Goal: Check status: Check status

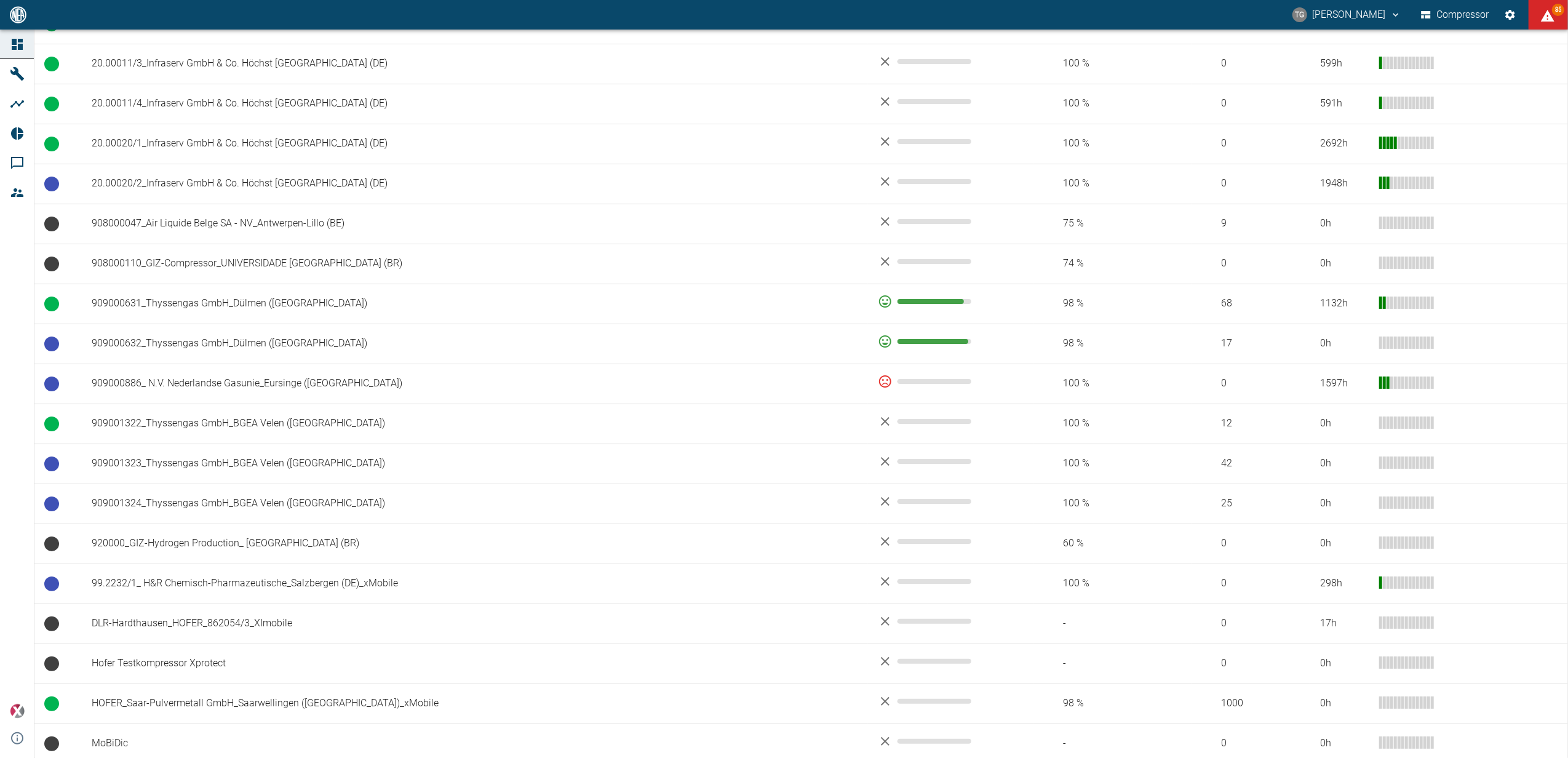
scroll to position [913, 0]
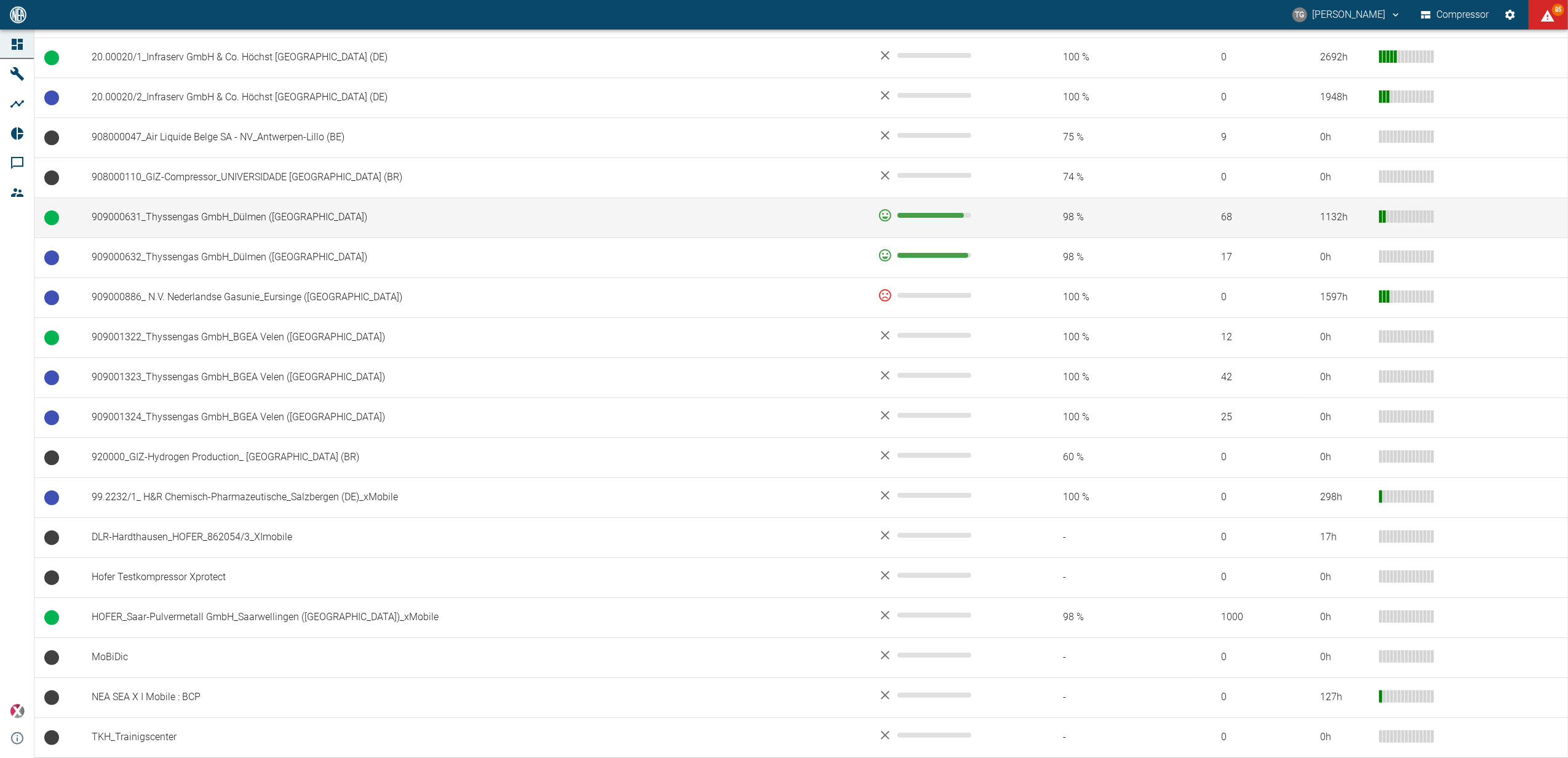
click at [215, 220] on td "909000631_Thyssengas GmbH_Dülmen ([GEOGRAPHIC_DATA])" at bounding box center [475, 217] width 786 height 40
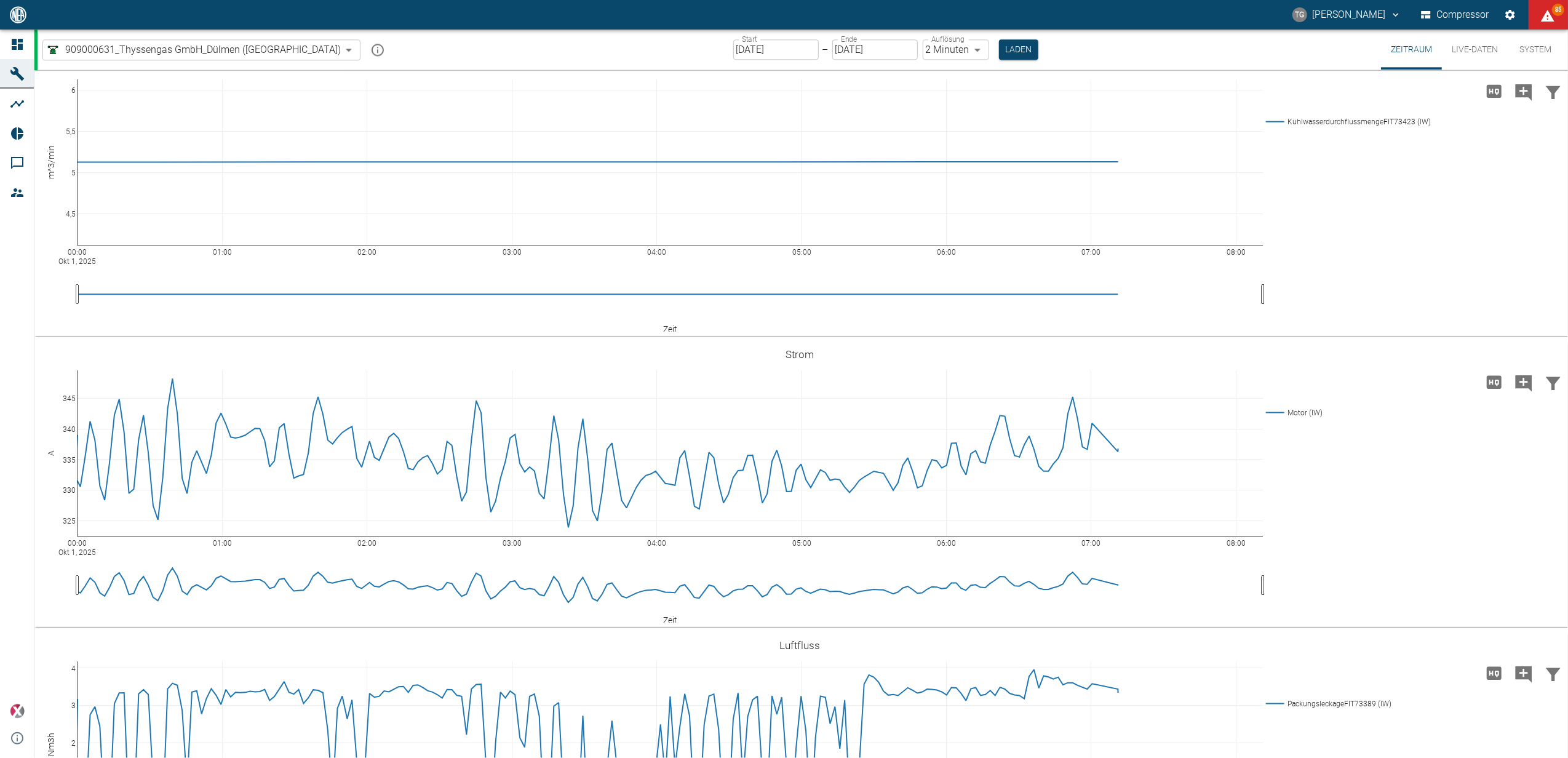
scroll to position [3035, 0]
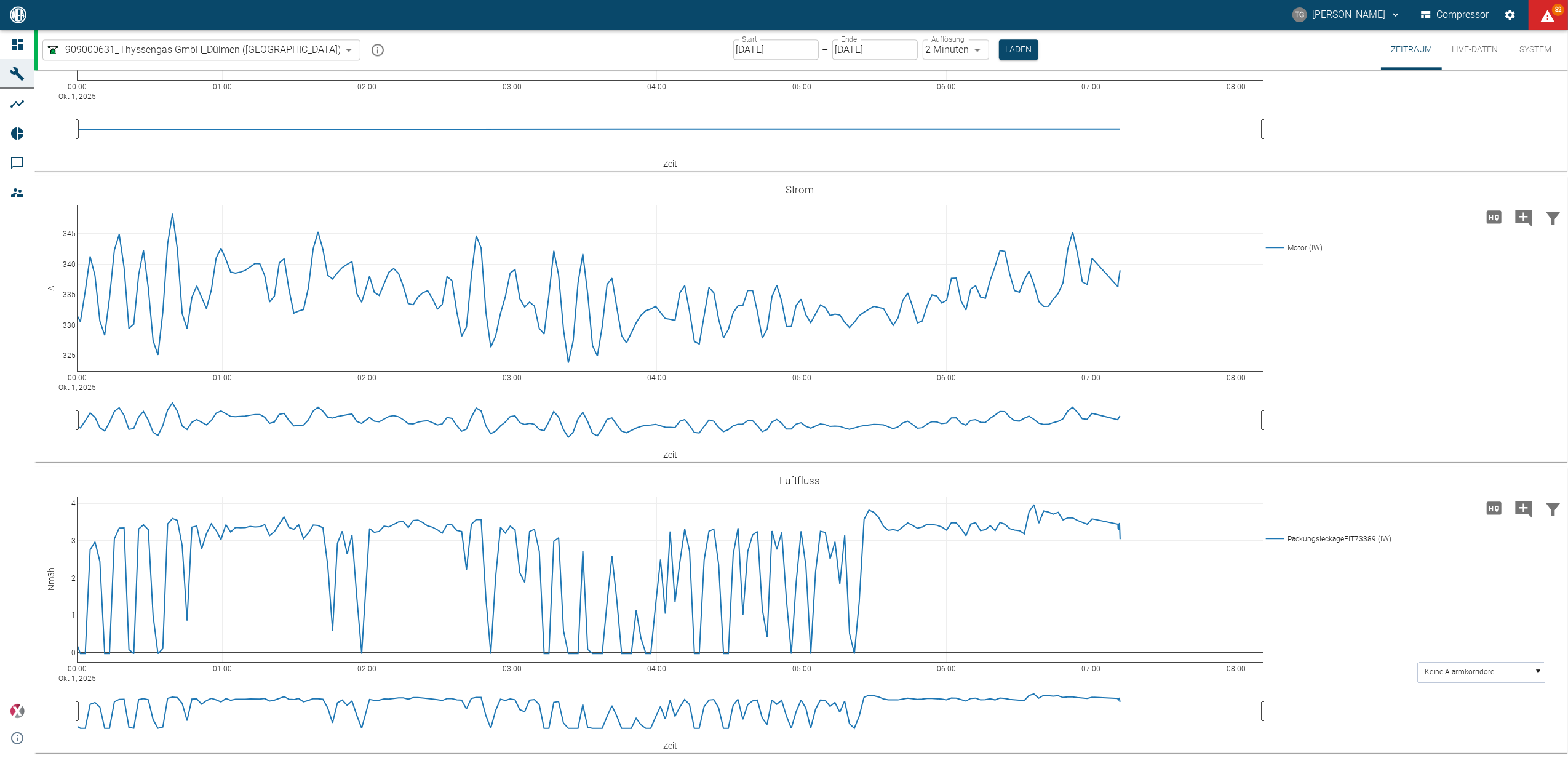
scroll to position [3803, 0]
click at [906, 52] on body "[PERSON_NAME] Compressor 82 Dashboard Maschinen Analysen Reports Kommentare Mit…" at bounding box center [784, 379] width 1568 height 758
type input "1sec"
click at [1000, 57] on button "Laden" at bounding box center [1019, 49] width 39 height 21
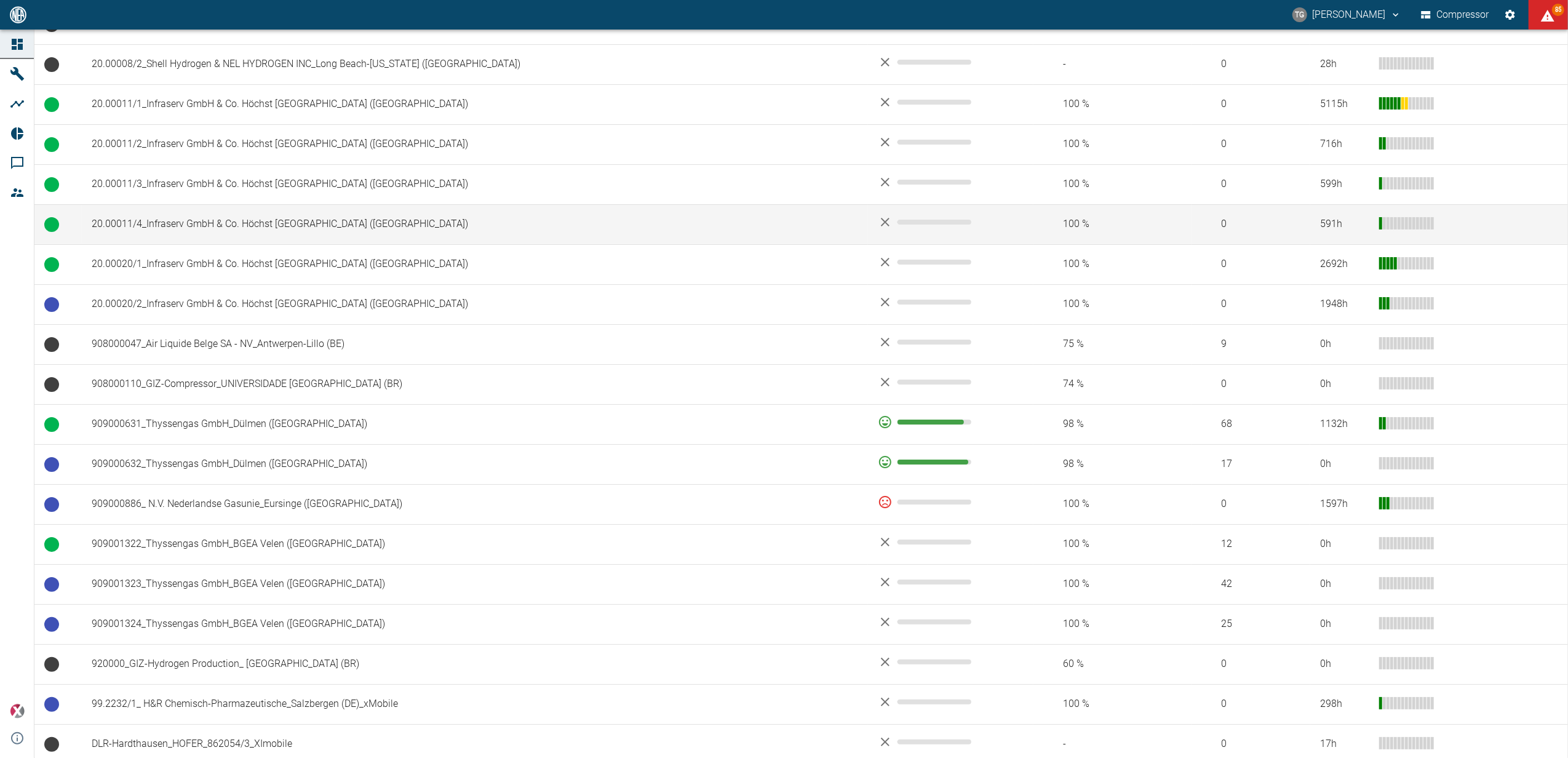
scroll to position [738, 0]
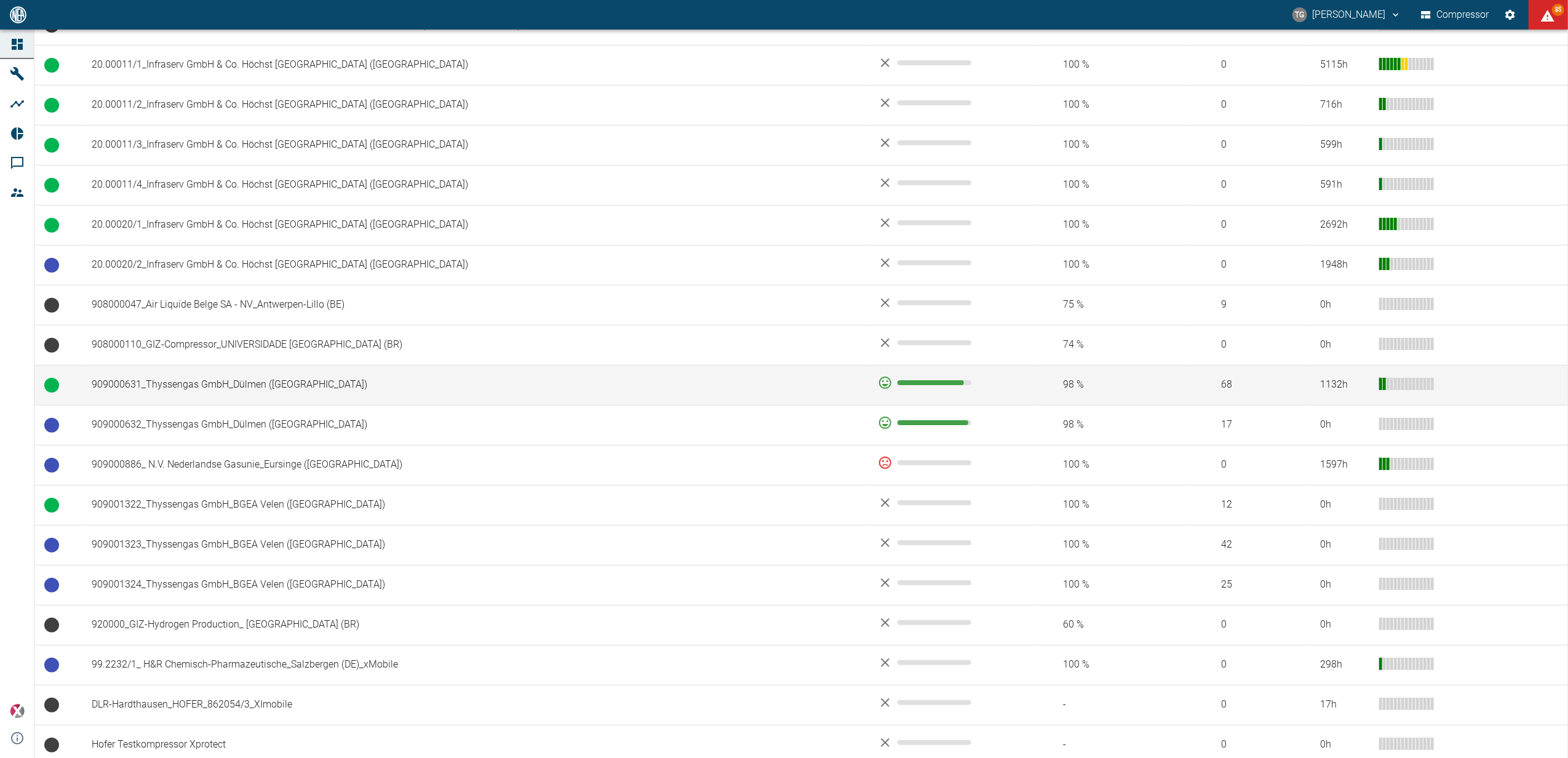
click at [173, 390] on td "909000631_Thyssengas GmbH_Dülmen ([GEOGRAPHIC_DATA])" at bounding box center [475, 384] width 786 height 40
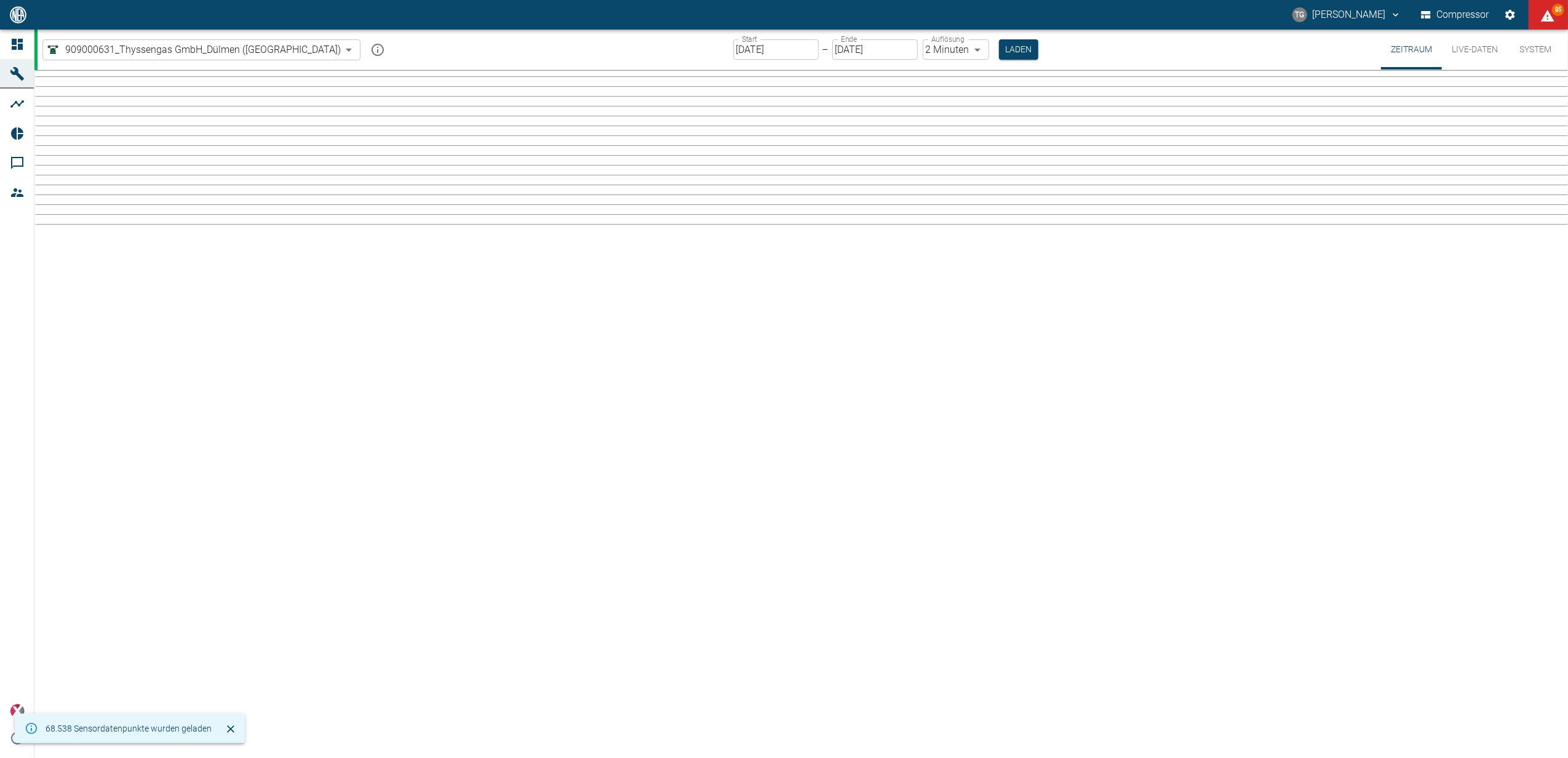
click at [733, 48] on input "[DATE]" at bounding box center [776, 49] width 86 height 21
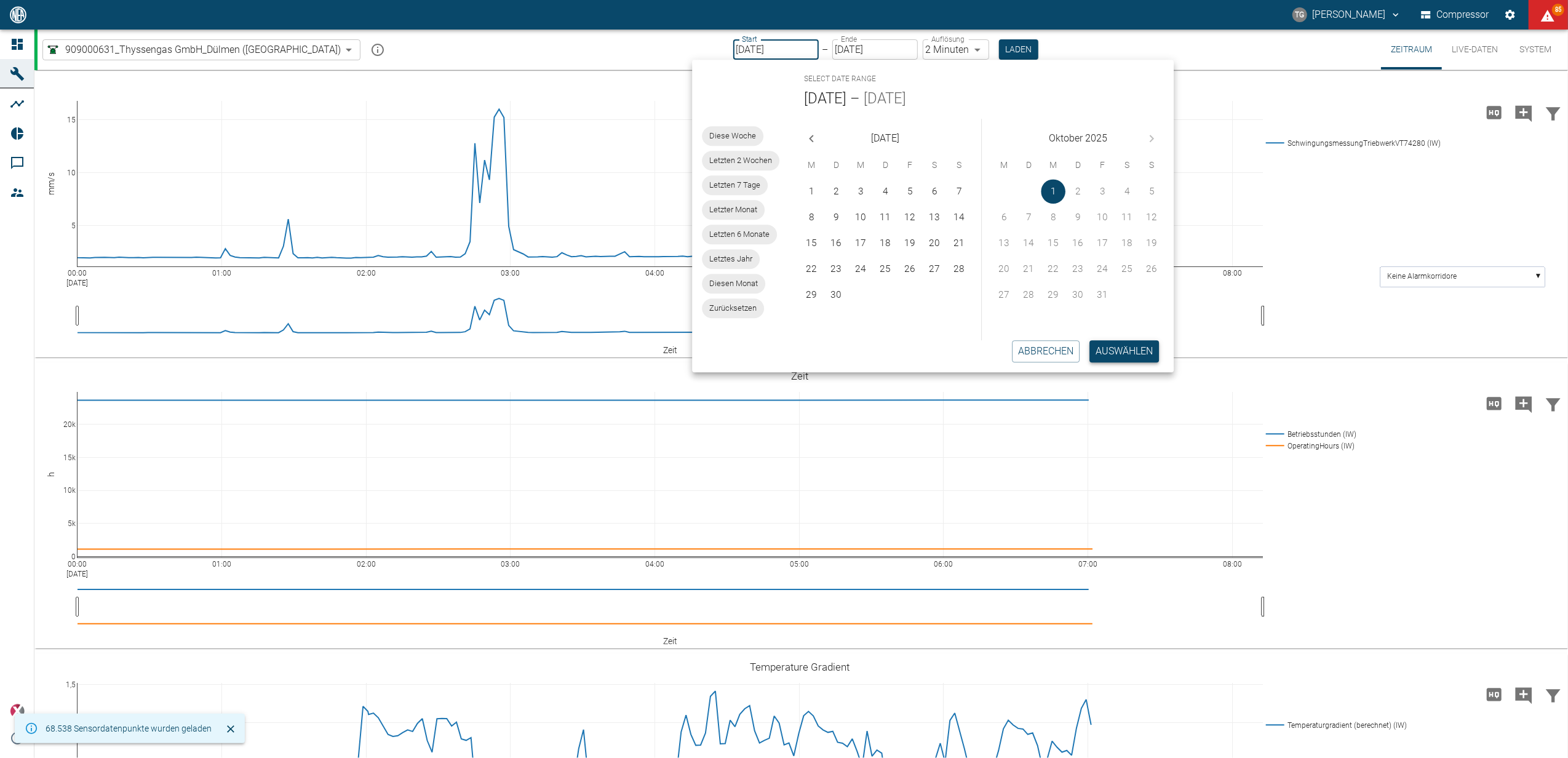
click at [1120, 353] on button "Auswählen" at bounding box center [1124, 351] width 70 height 23
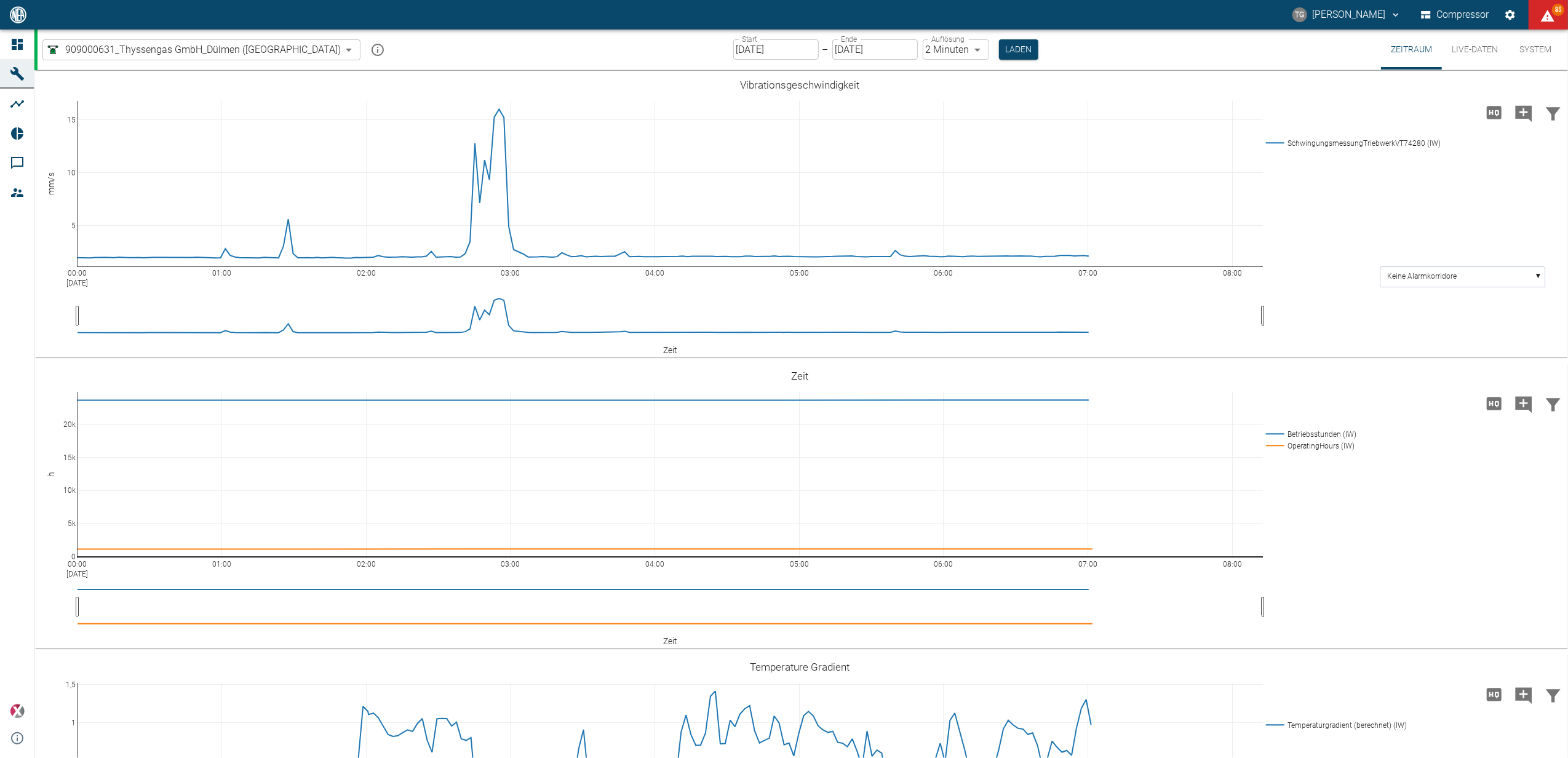
click at [905, 48] on body "TG Thomas Gregoir Compressor 85 Dashboard Maschinen Analysen Reports Kommentare…" at bounding box center [784, 379] width 1568 height 758
type input "1sec"
click at [1000, 50] on button "Laden" at bounding box center [1019, 49] width 39 height 21
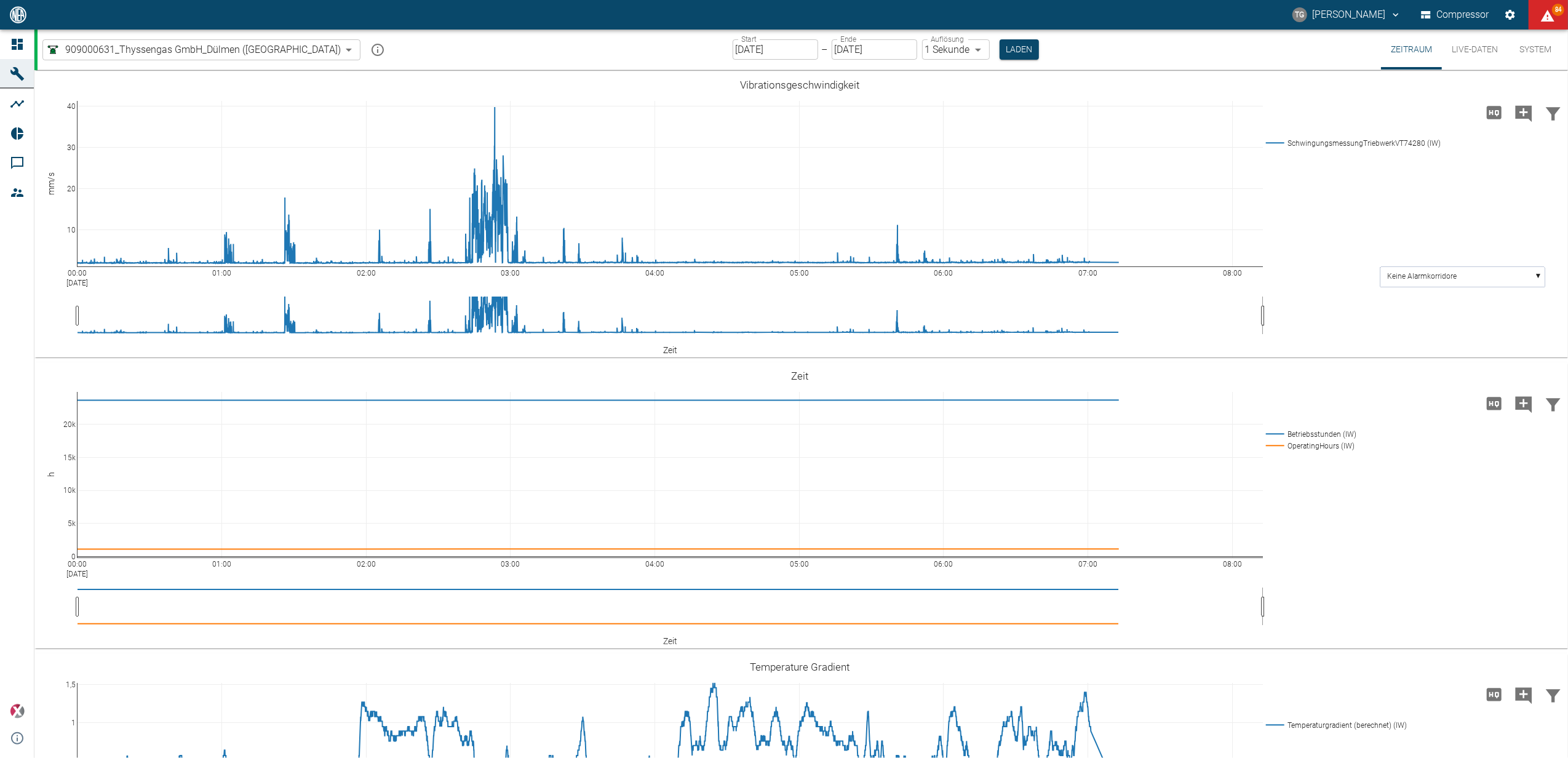
drag, startPoint x: 70, startPoint y: 109, endPoint x: 67, endPoint y: 209, distance: 100.0
